Goal: Check status: Check status

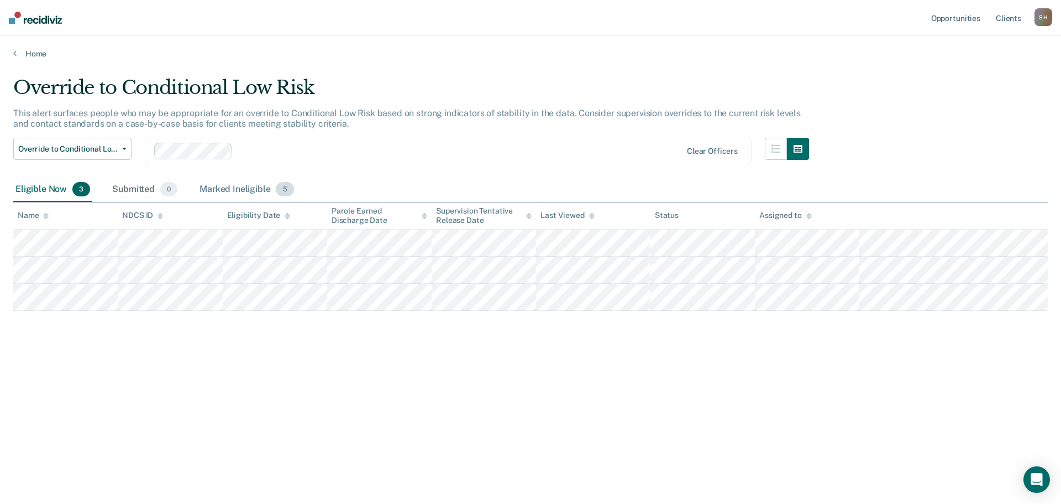
click at [205, 192] on div "Marked Ineligible 5" at bounding box center [246, 189] width 99 height 24
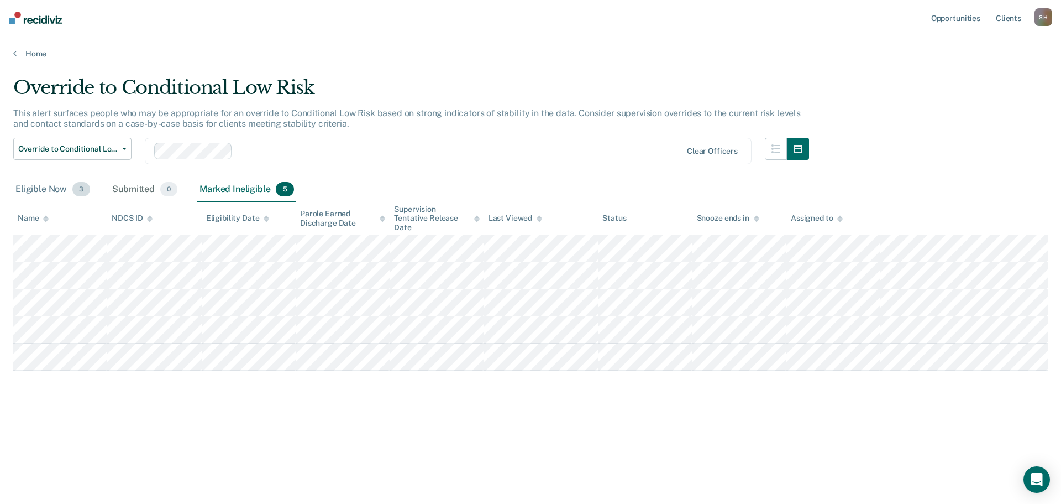
click at [64, 200] on div "Eligible Now 3" at bounding box center [52, 189] width 79 height 24
